Goal: Information Seeking & Learning: Learn about a topic

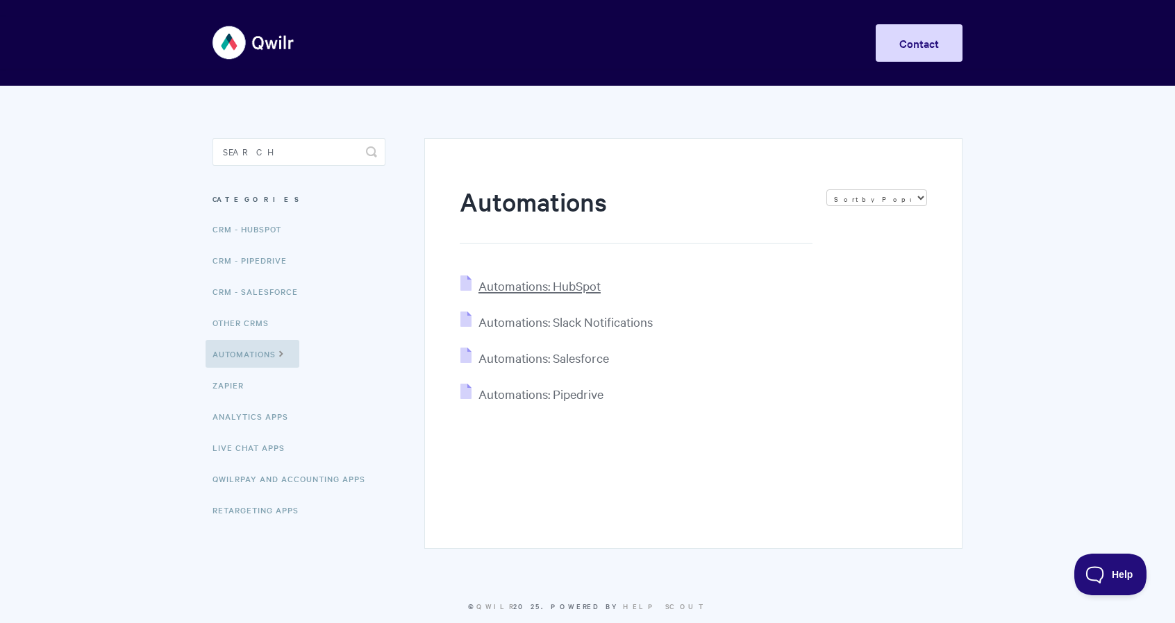
click at [571, 281] on span "Automations: HubSpot" at bounding box center [539, 286] width 122 height 16
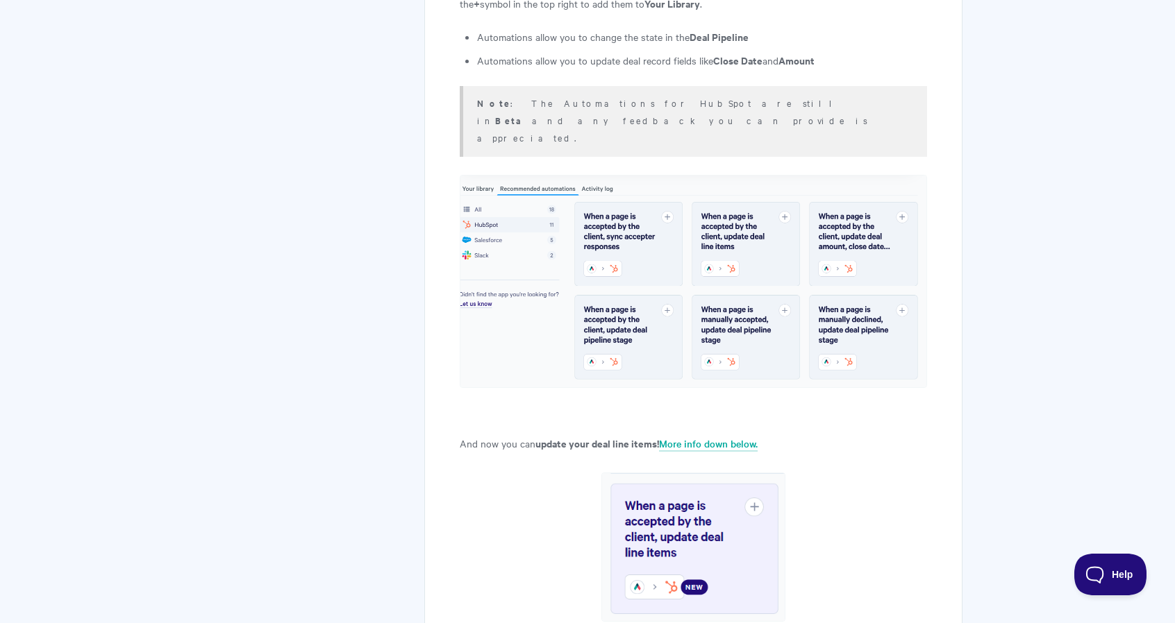
scroll to position [1458, 0]
click at [735, 436] on link "More info down below." at bounding box center [708, 443] width 99 height 15
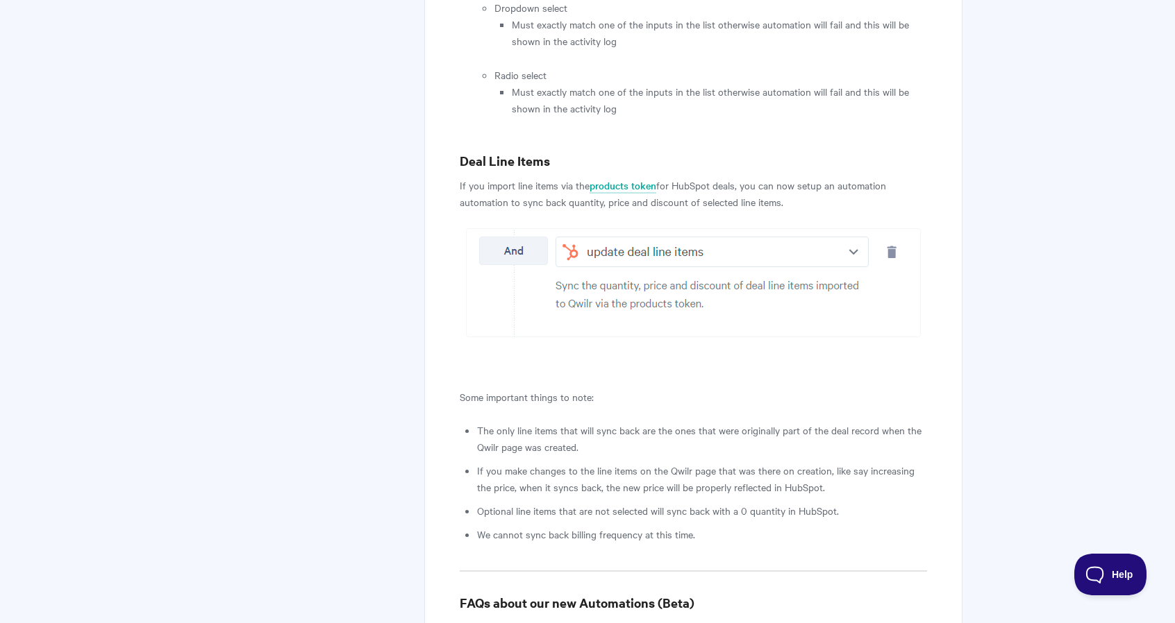
scroll to position [8486, 0]
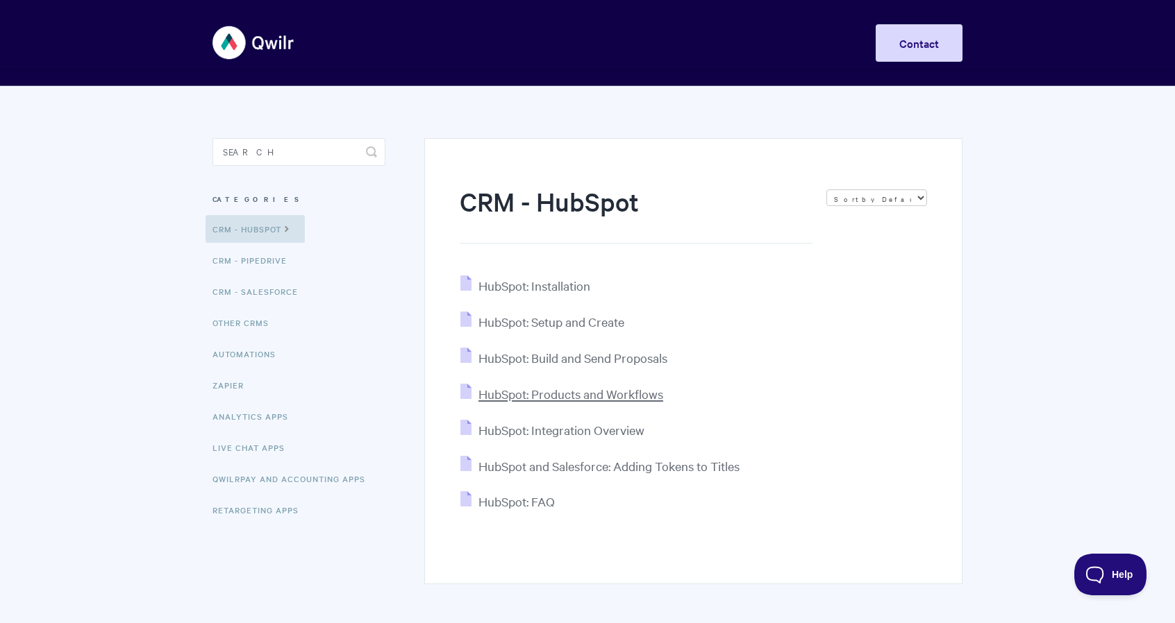
click at [571, 392] on span "HubSpot: Products and Workflows" at bounding box center [570, 394] width 185 height 16
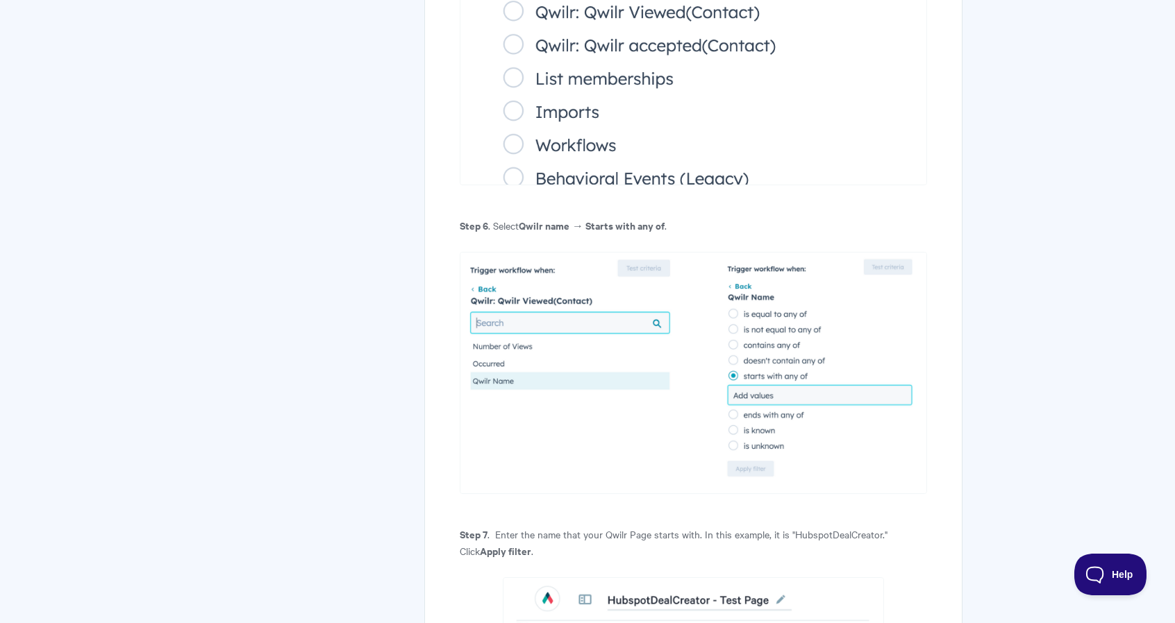
scroll to position [7661, 0]
